Goal: Consume media (video, audio): Consume media (video, audio)

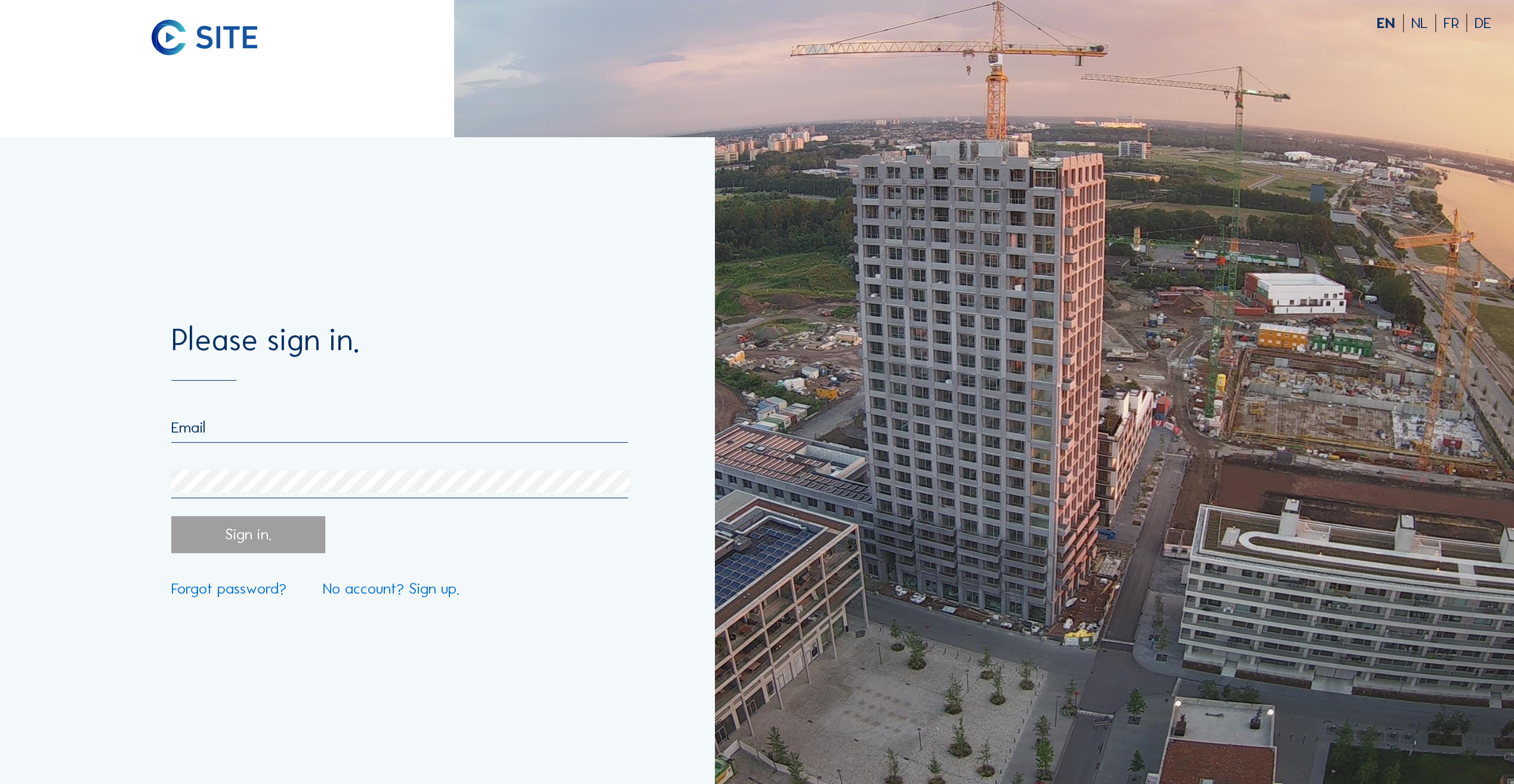
click at [207, 421] on input "email" at bounding box center [399, 427] width 456 height 18
type input "[PERSON_NAME][EMAIL_ADDRESS][PERSON_NAME][DOMAIN_NAME]"
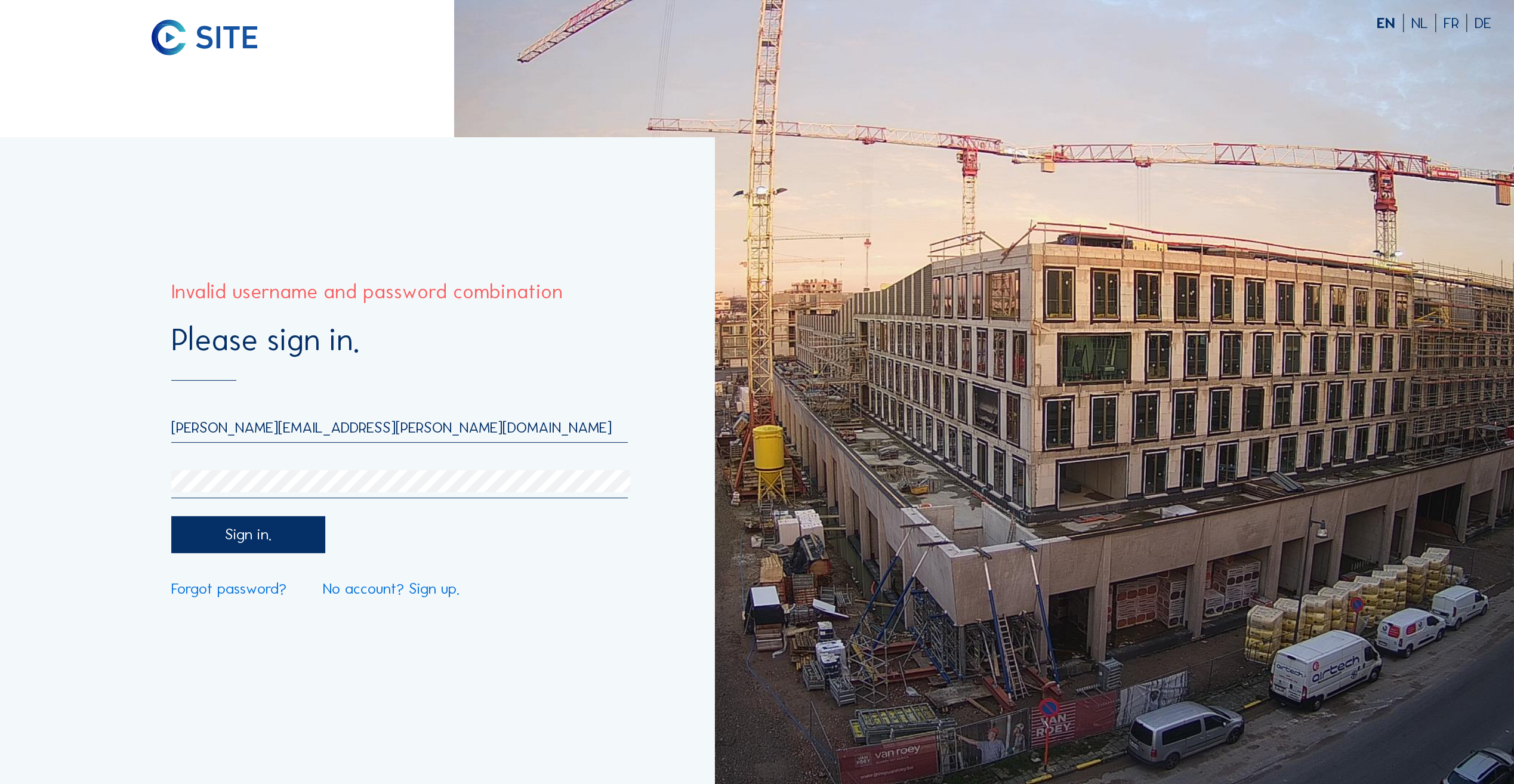
click at [113, 473] on div "Please sign in. [PERSON_NAME][EMAIL_ADDRESS][PERSON_NAME][DOMAIN_NAME] Sign in.…" at bounding box center [357, 460] width 714 height 647
click at [148, 477] on div "Please sign in. [PERSON_NAME][EMAIL_ADDRESS][PERSON_NAME][DOMAIN_NAME] Sign in.…" at bounding box center [357, 460] width 714 height 647
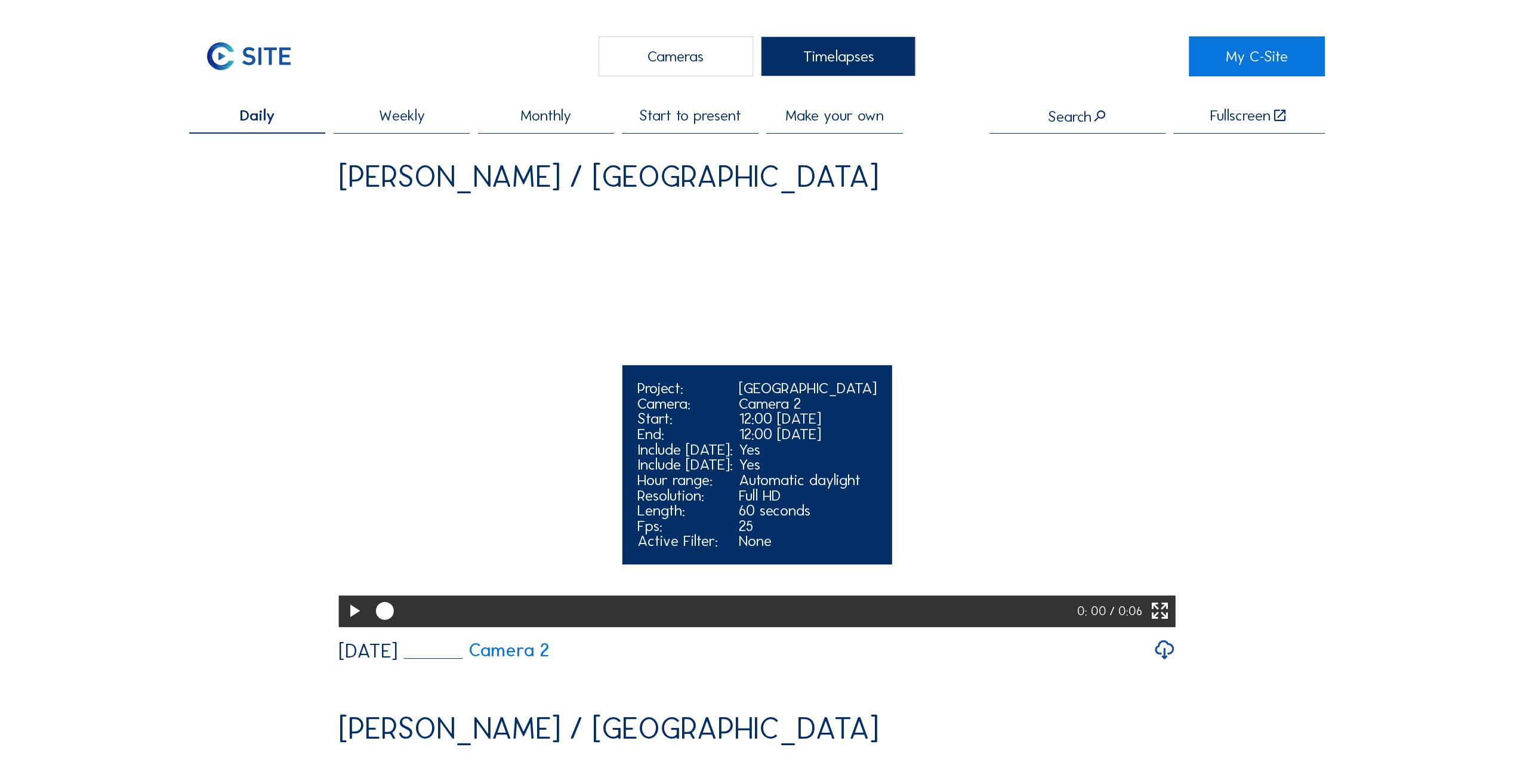
click at [1050, 514] on video "Your browser does not support the video tag." at bounding box center [757, 415] width 838 height 418
click at [651, 396] on div "Project:" at bounding box center [685, 388] width 95 height 15
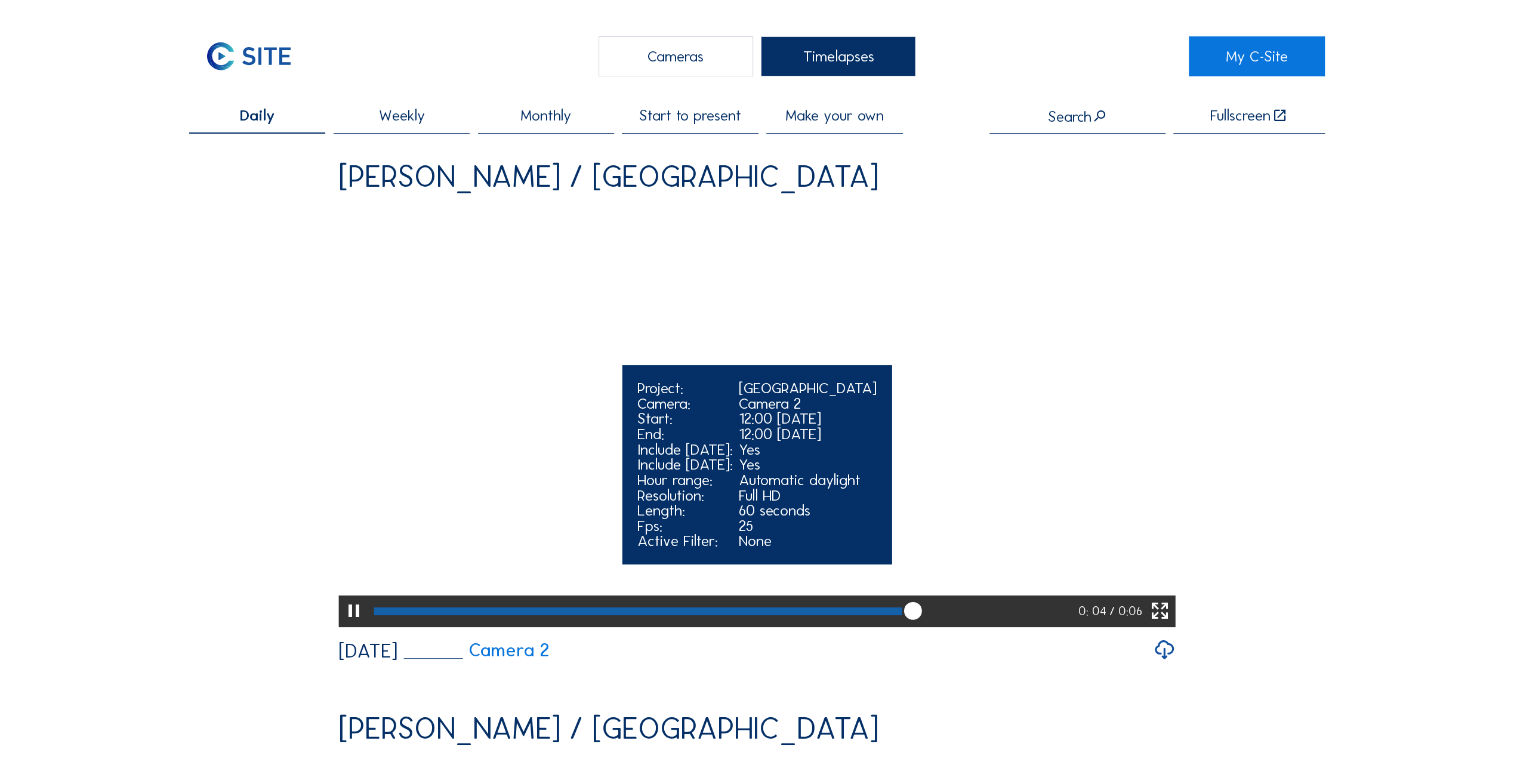
click at [659, 387] on video "Your browser does not support the video tag." at bounding box center [757, 415] width 838 height 418
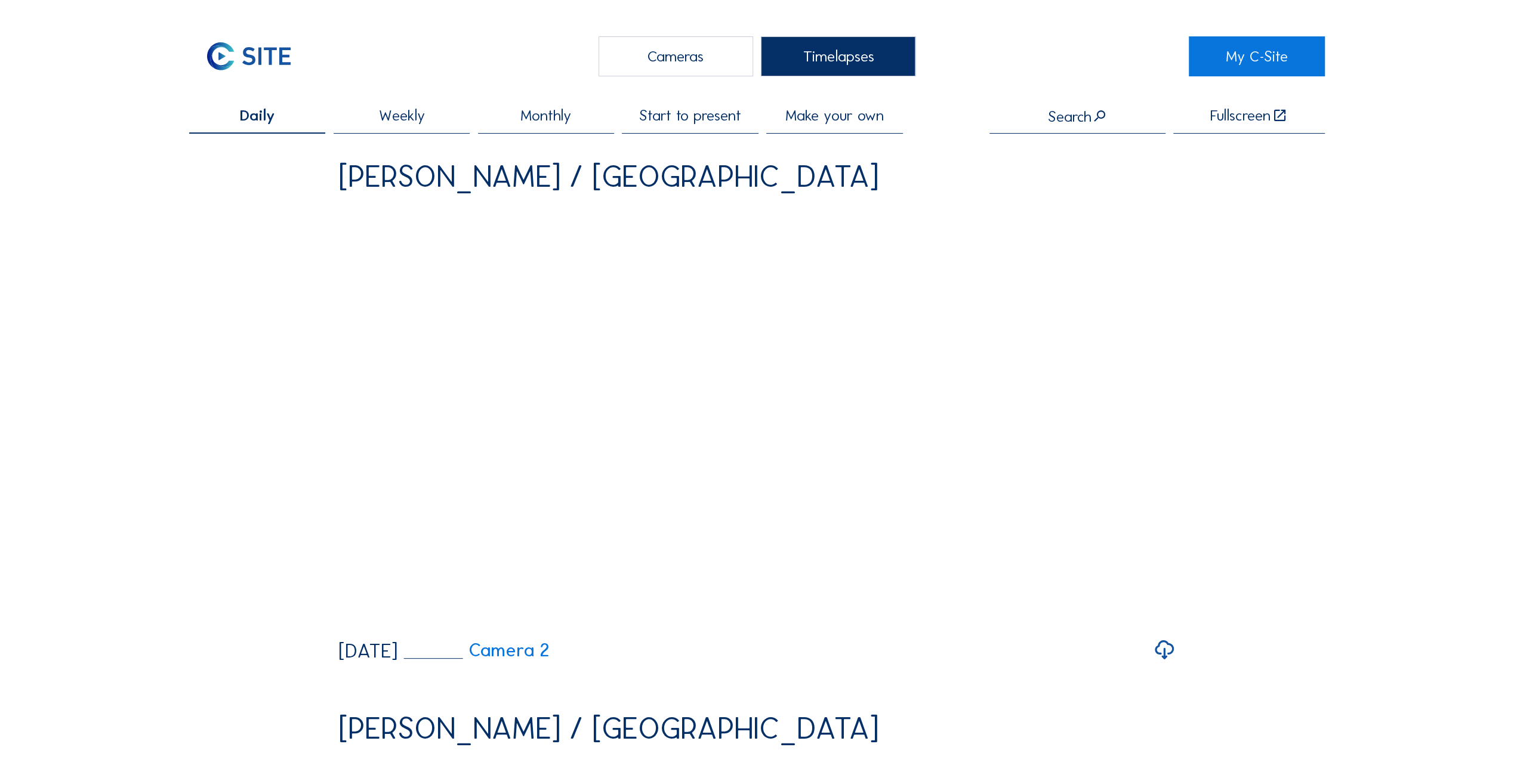
click at [548, 117] on span "Monthly" at bounding box center [546, 116] width 50 height 15
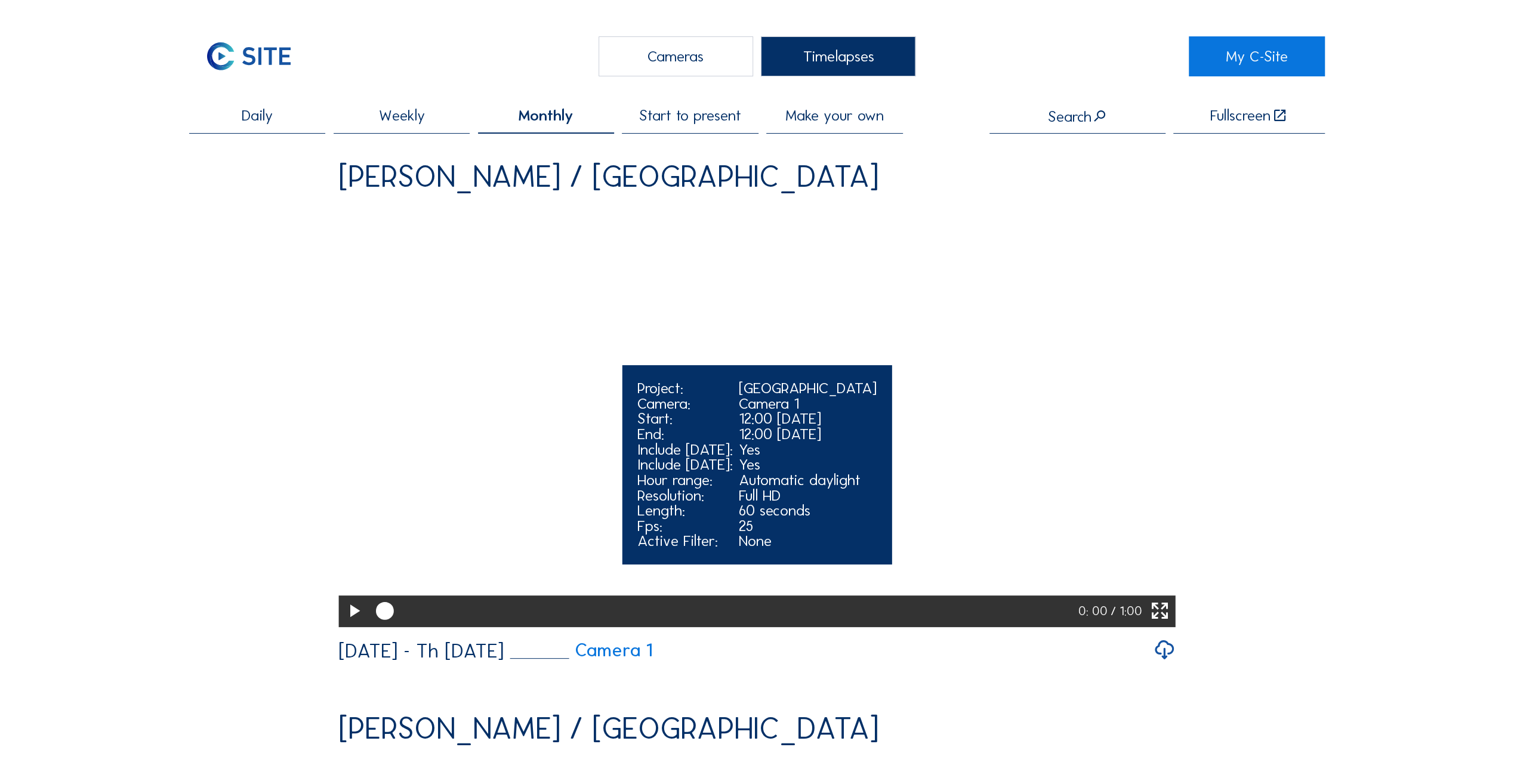
click at [353, 625] on icon at bounding box center [354, 611] width 22 height 26
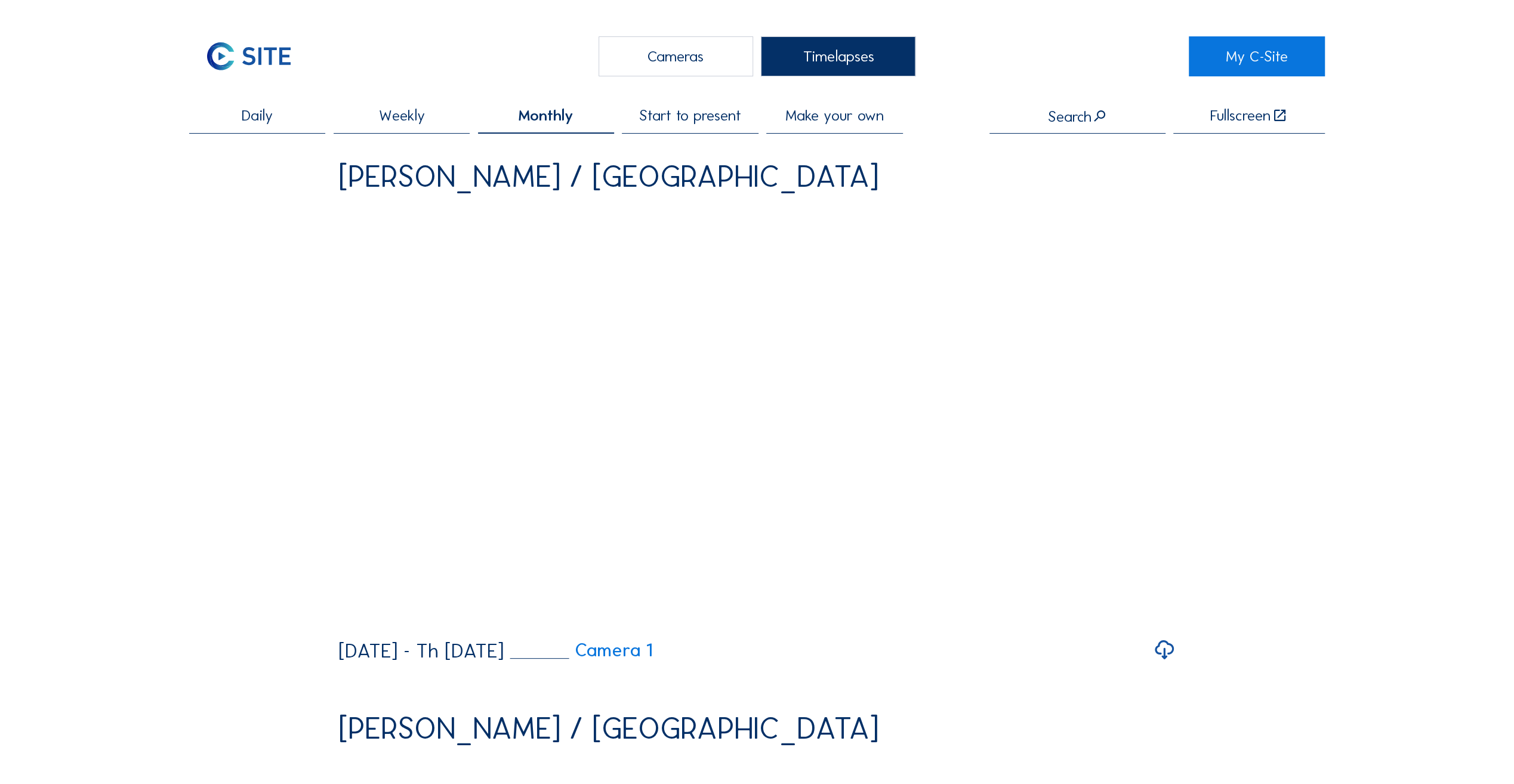
click at [255, 118] on span "Daily" at bounding box center [257, 116] width 31 height 15
click at [542, 114] on span "Monthly" at bounding box center [546, 116] width 50 height 15
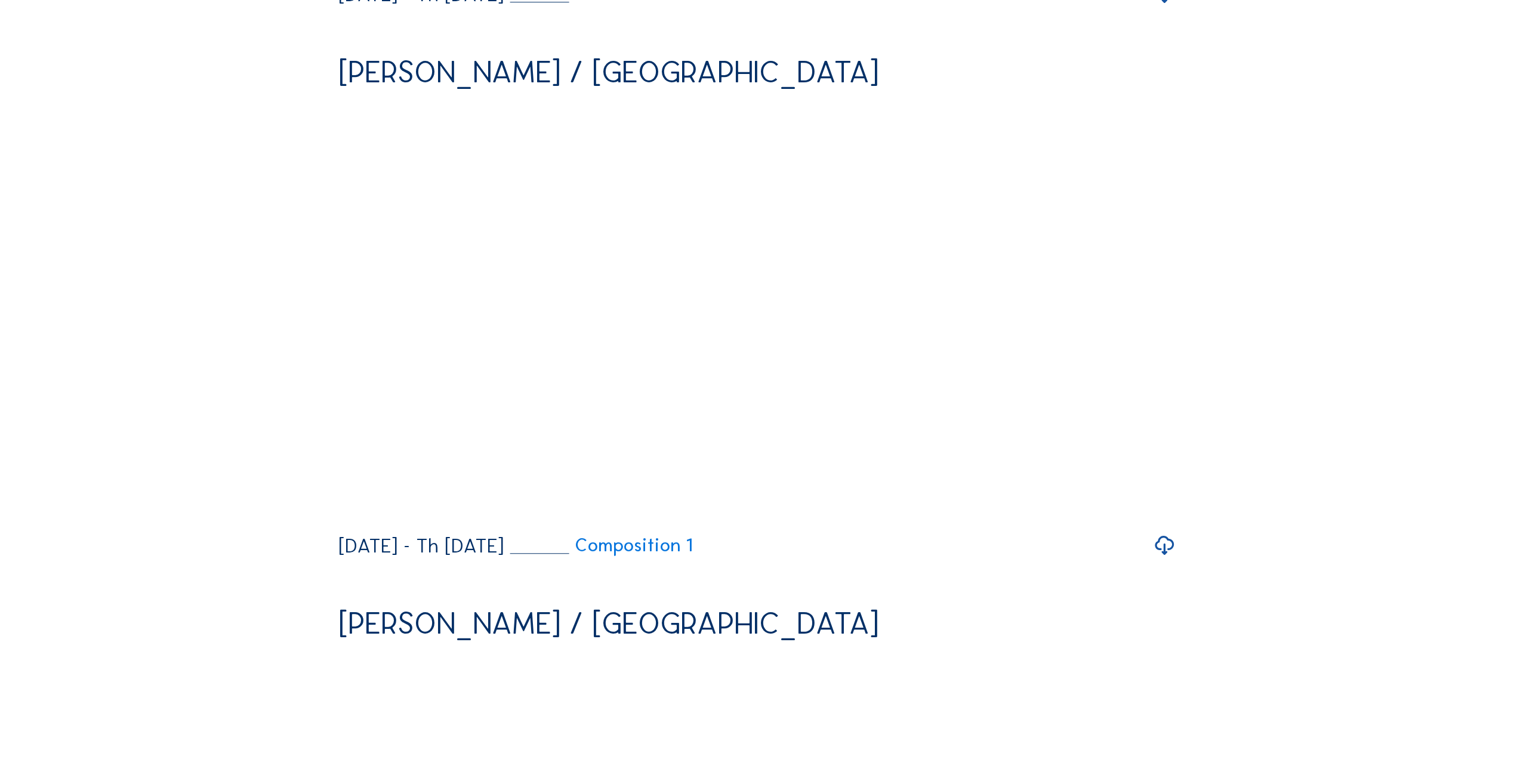
scroll to position [716, 0]
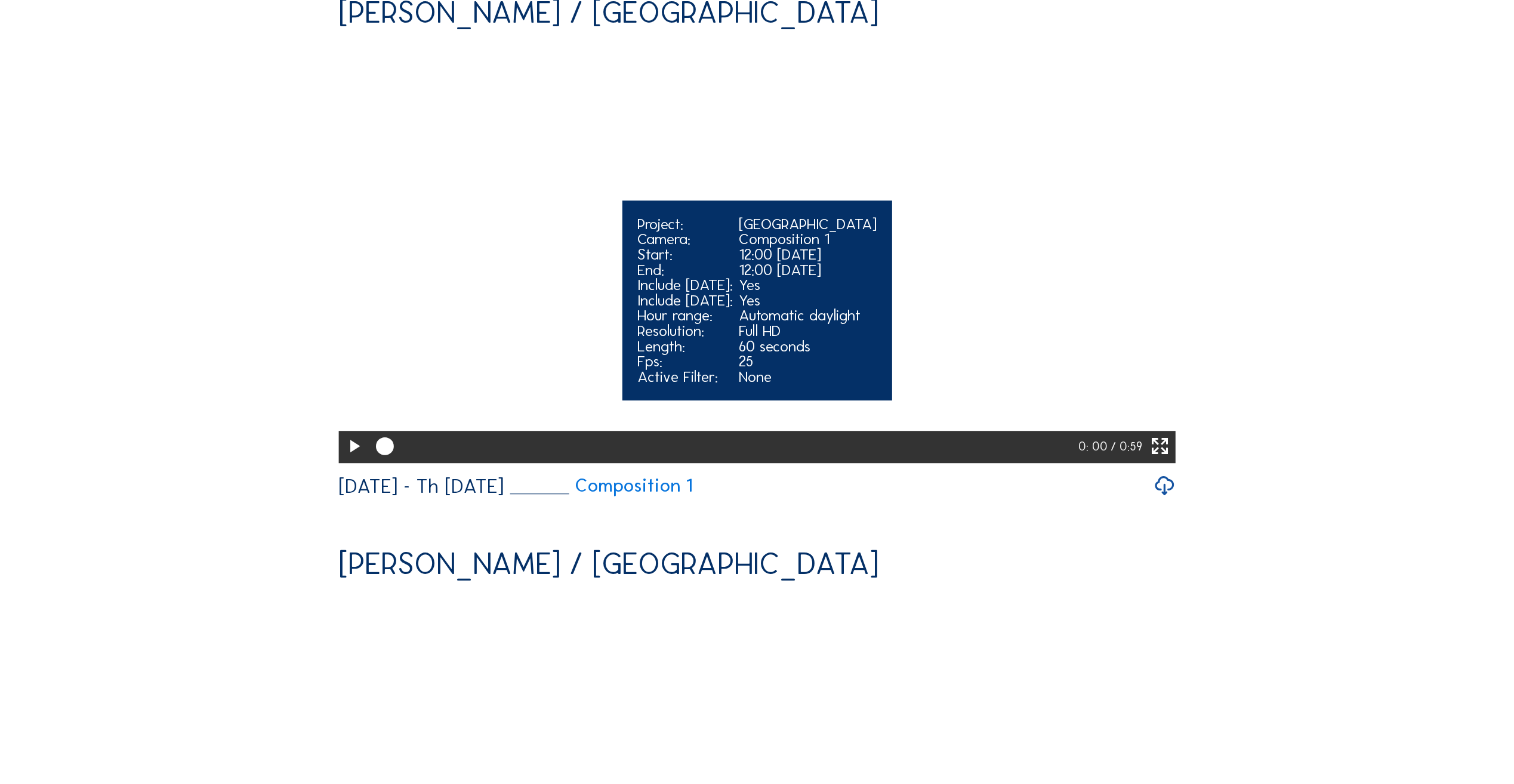
click at [350, 460] on icon at bounding box center [354, 446] width 22 height 26
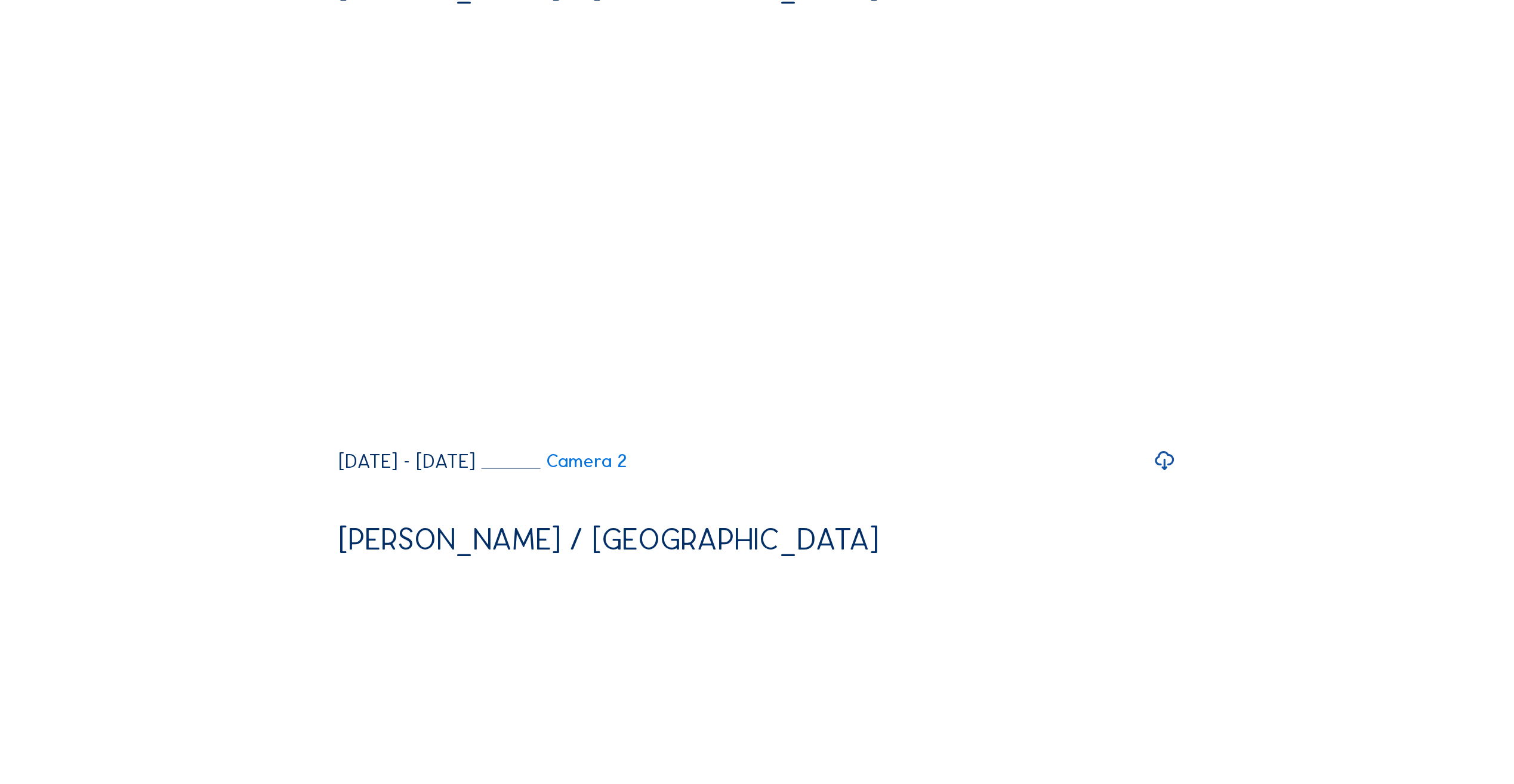
scroll to position [2028, 0]
